Goal: Information Seeking & Learning: Learn about a topic

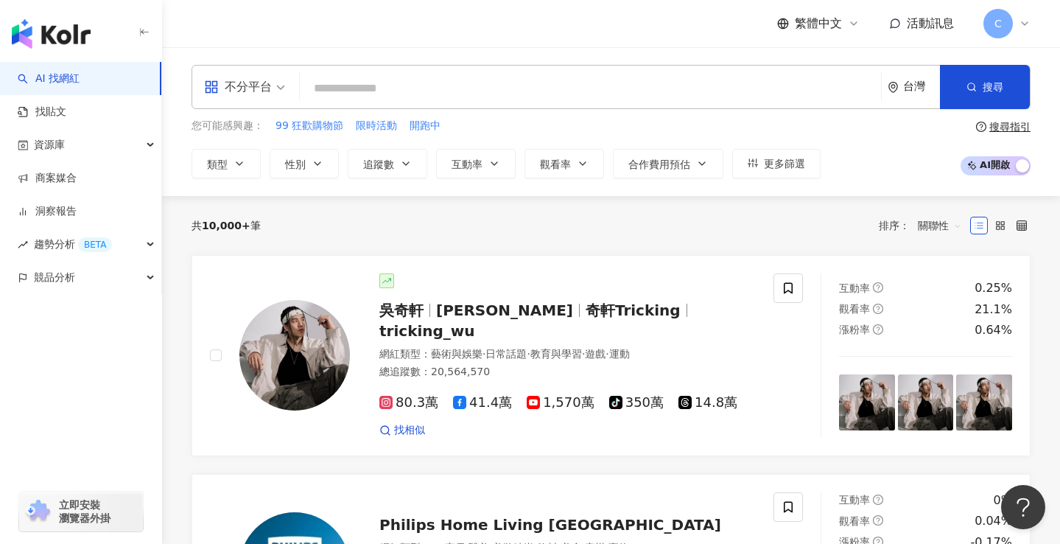
click at [412, 99] on input "search" at bounding box center [590, 88] width 569 height 28
paste input "******"
type input "******"
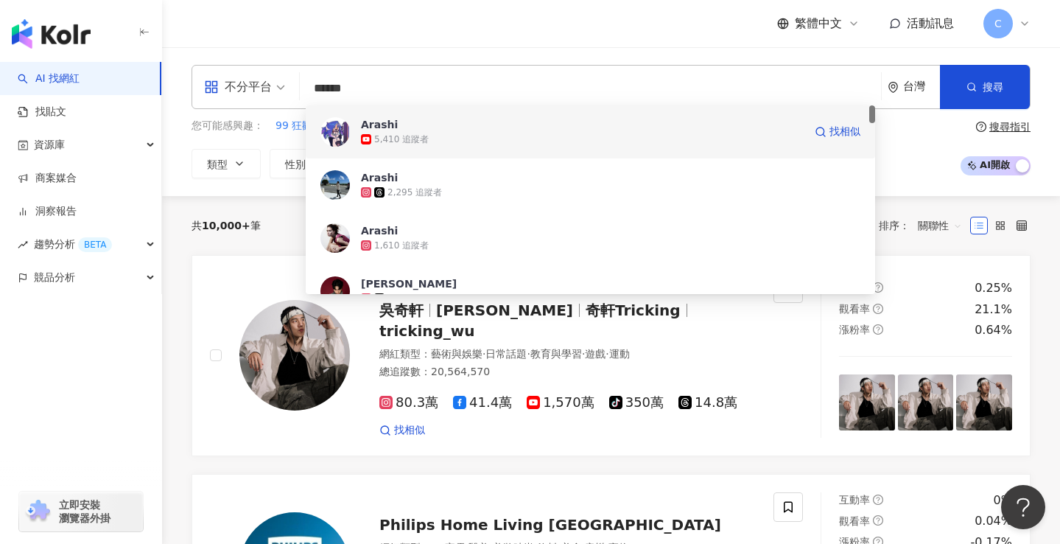
scroll to position [28, 0]
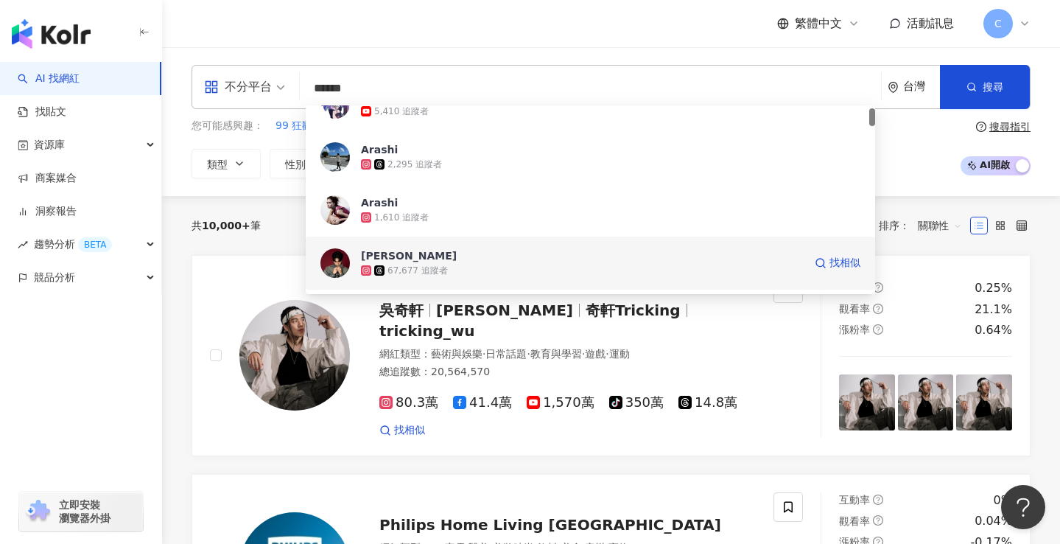
click at [455, 267] on div "67,677 追蹤者" at bounding box center [582, 270] width 443 height 15
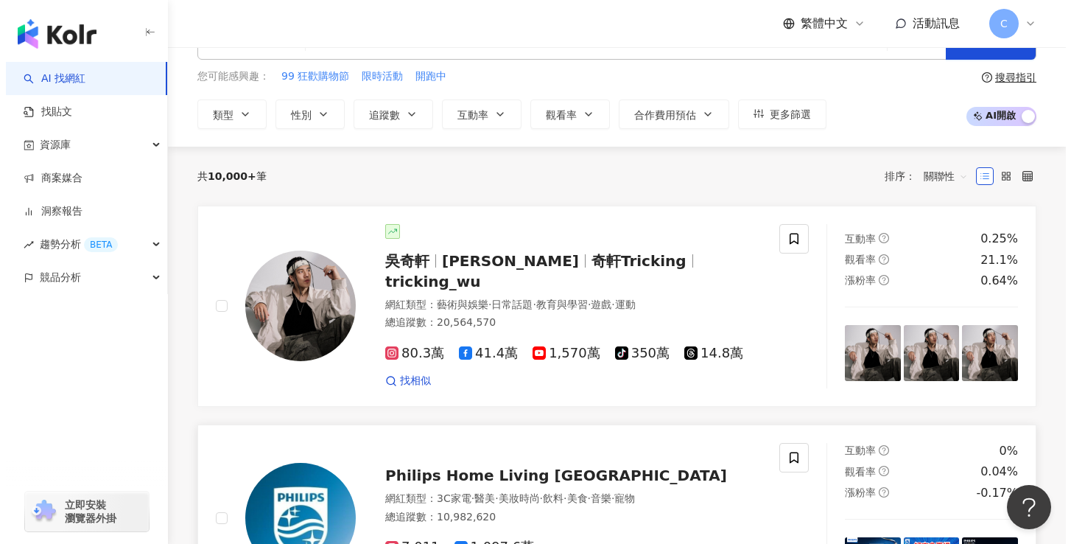
scroll to position [123, 0]
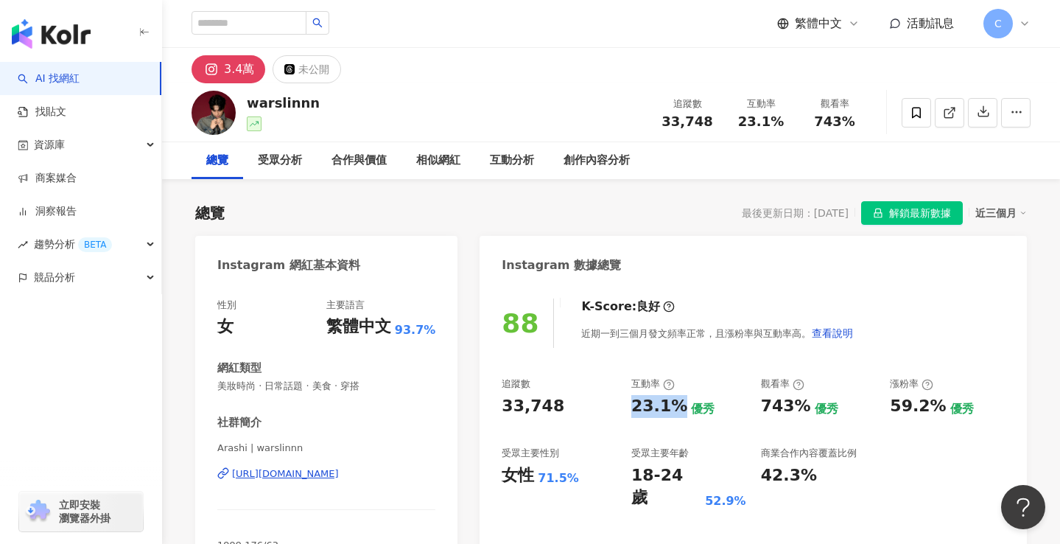
drag, startPoint x: 678, startPoint y: 404, endPoint x: 630, endPoint y: 410, distance: 49.0
click at [630, 410] on div "追蹤數 33,748 互動率 23.1% 優秀 觀看率 743% 優秀 漲粉率 59.2% 優秀 受眾主要性別 女性 71.5% 受眾主要年齡 18-24 歲…" at bounding box center [753, 443] width 503 height 132
copy div "23.1%"
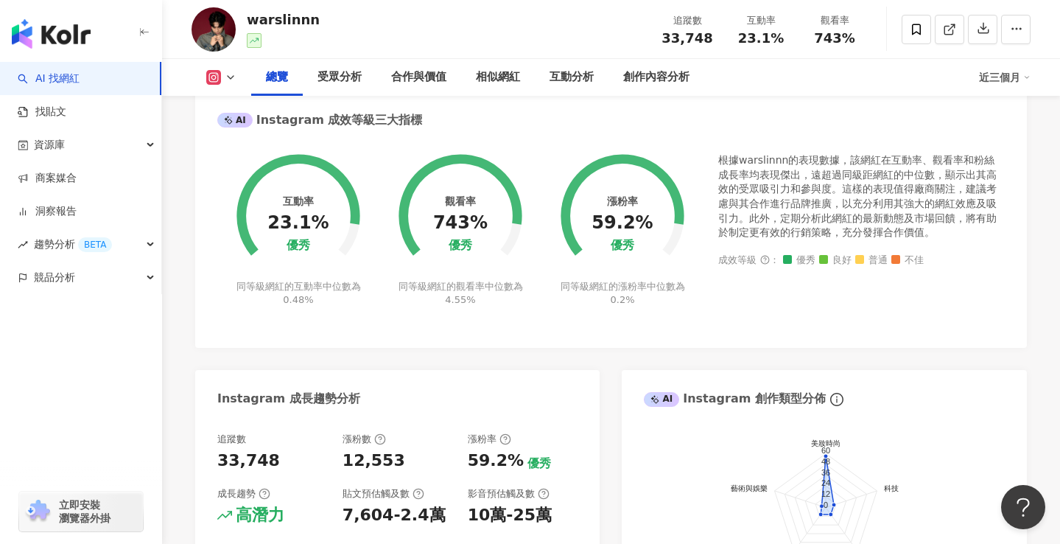
scroll to position [676, 0]
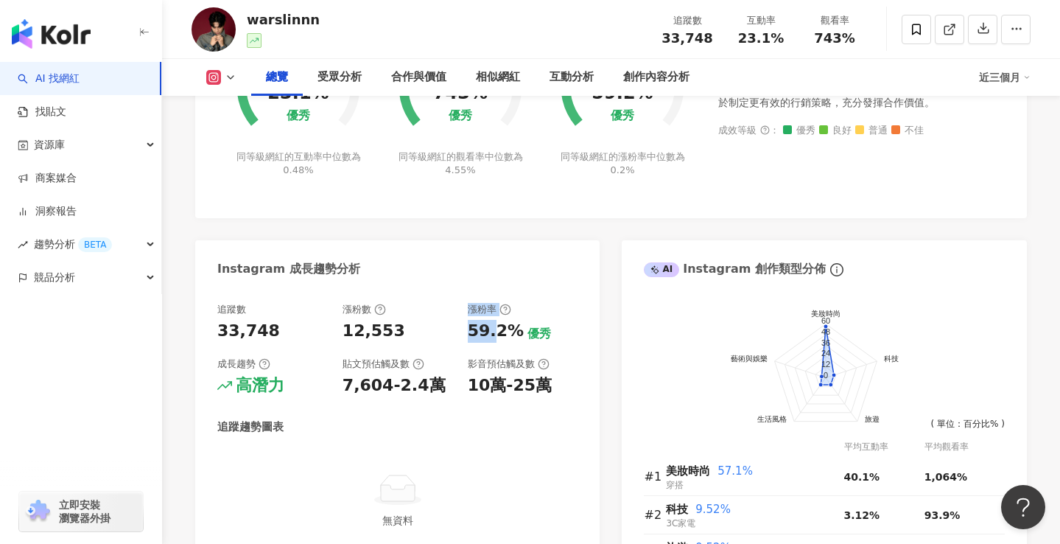
drag, startPoint x: 460, startPoint y: 339, endPoint x: 494, endPoint y: 341, distance: 34.0
click at [494, 341] on div "追蹤數 33,748 漲粉數 12,553 漲粉率 59.2% 優秀 成長趨勢 高潛力 貼文預估觸及數 7,604-2.4萬 影音預估觸及數 10萬-25萬" at bounding box center [397, 350] width 360 height 94
click at [438, 351] on div "追蹤數 33,748 漲粉數 12,553 漲粉率 59.2% 優秀 成長趨勢 高潛力 貼文預估觸及數 7,604-2.4萬 影音預估觸及數 10萬-25萬" at bounding box center [397, 350] width 360 height 94
drag, startPoint x: 516, startPoint y: 331, endPoint x: 469, endPoint y: 337, distance: 48.3
click at [469, 337] on div "59.2% 優秀" at bounding box center [523, 331] width 110 height 23
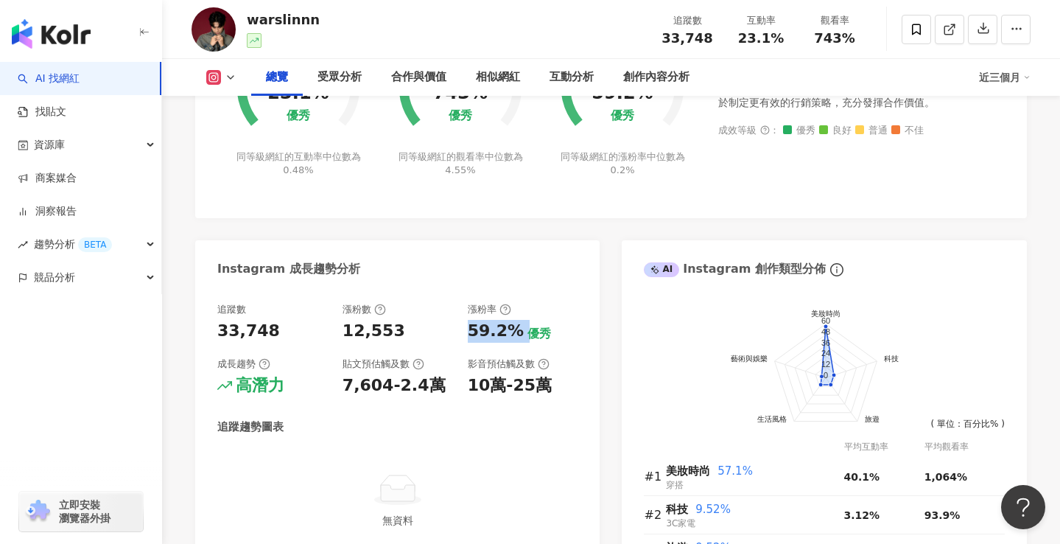
copy div "59.2%"
